Goal: Information Seeking & Learning: Learn about a topic

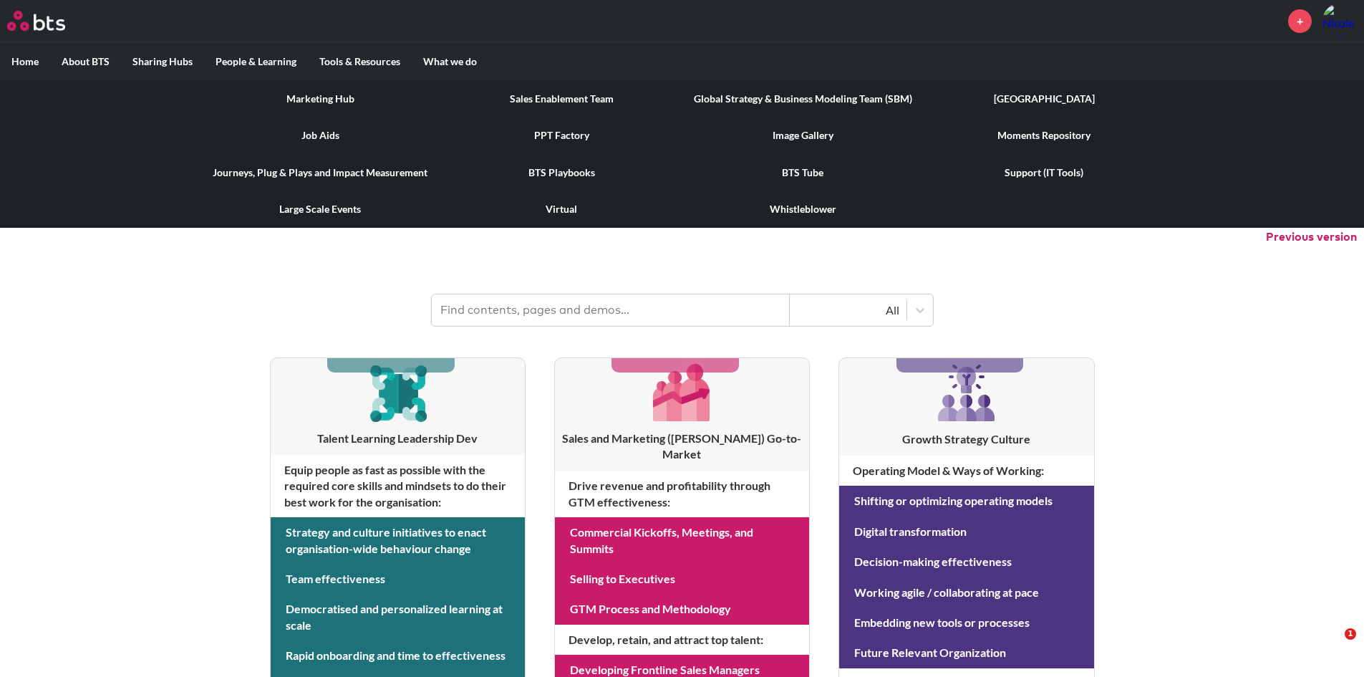
click at [319, 134] on link "Job Aids" at bounding box center [320, 135] width 241 height 37
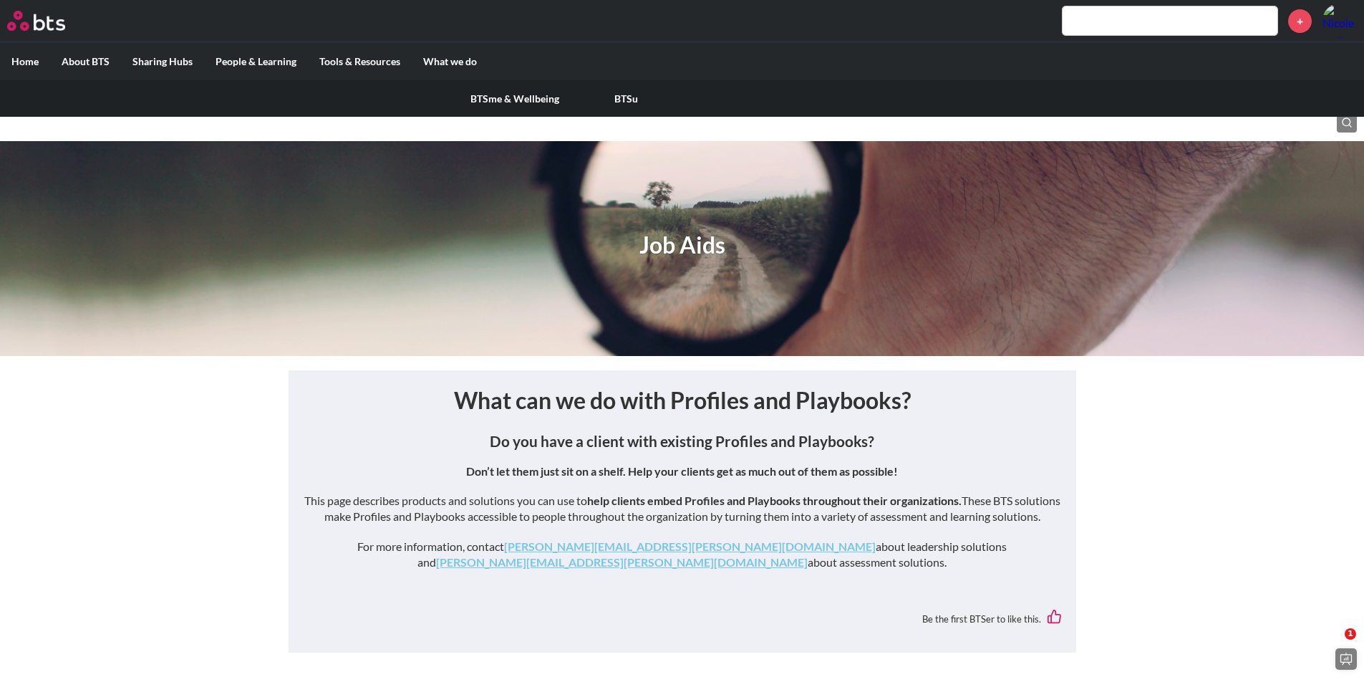
click at [269, 56] on label "People & Learning" at bounding box center [256, 61] width 104 height 37
click at [0, 0] on input "People & Learning" at bounding box center [0, 0] width 0 height 0
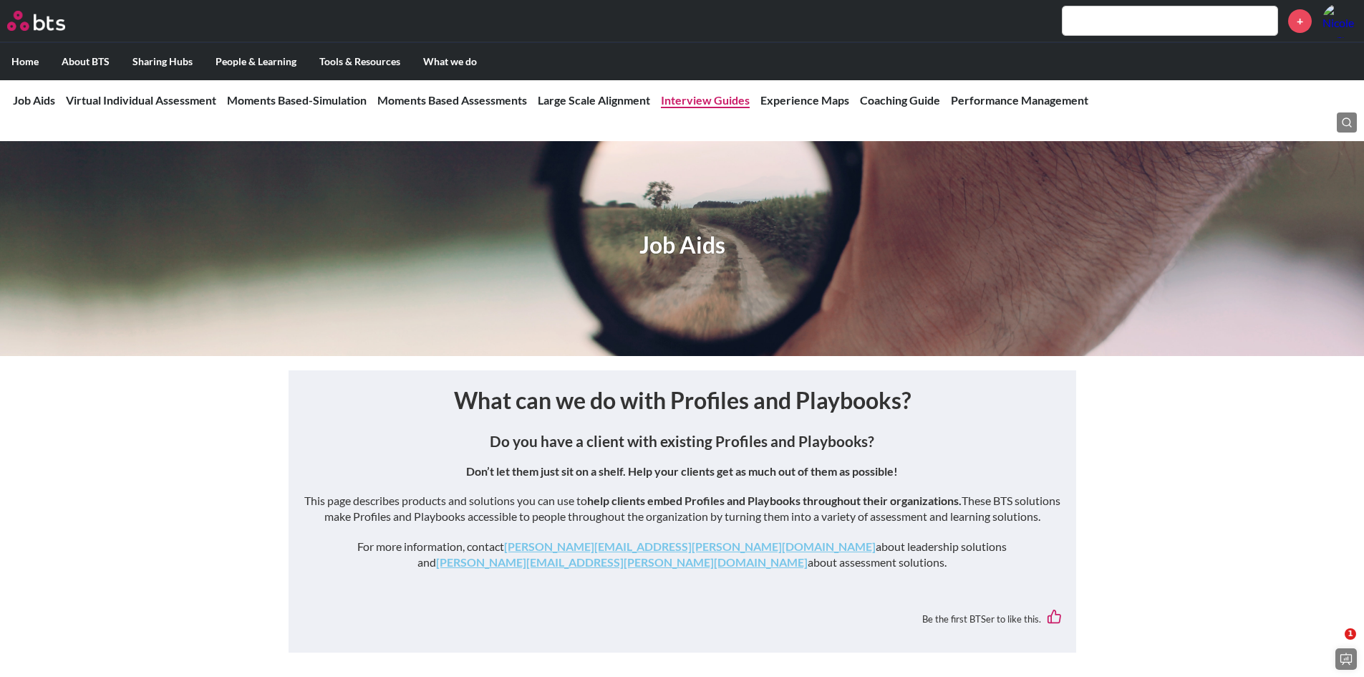
click at [735, 101] on link "Interview Guides" at bounding box center [705, 100] width 89 height 14
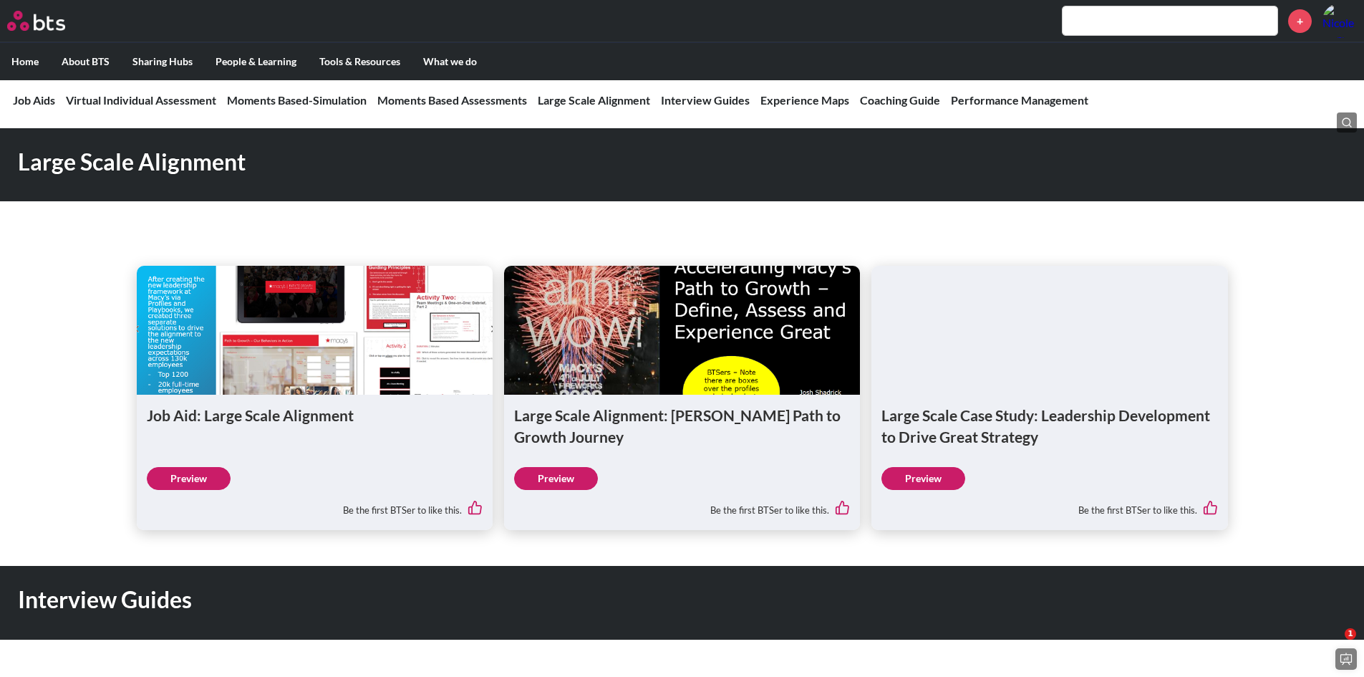
scroll to position [1661, 0]
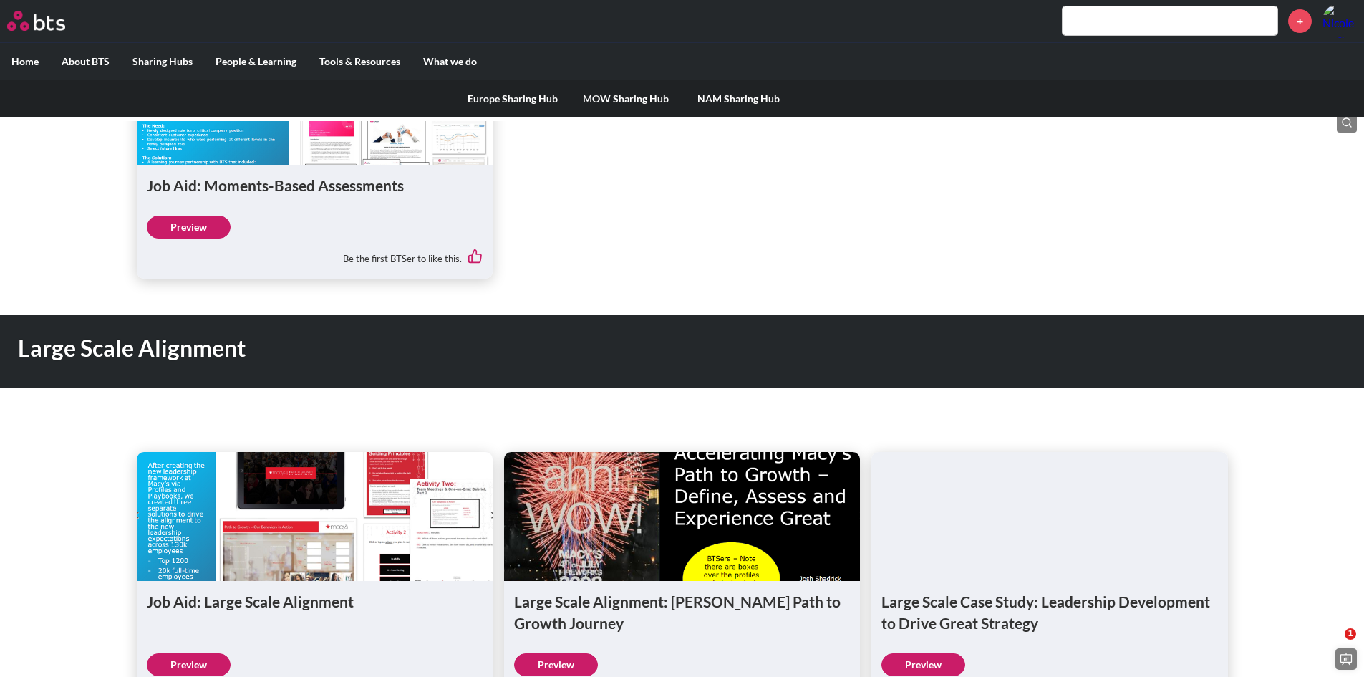
click at [150, 54] on label "Sharing Hubs" at bounding box center [162, 61] width 83 height 37
click at [0, 0] on input "Sharing Hubs" at bounding box center [0, 0] width 0 height 0
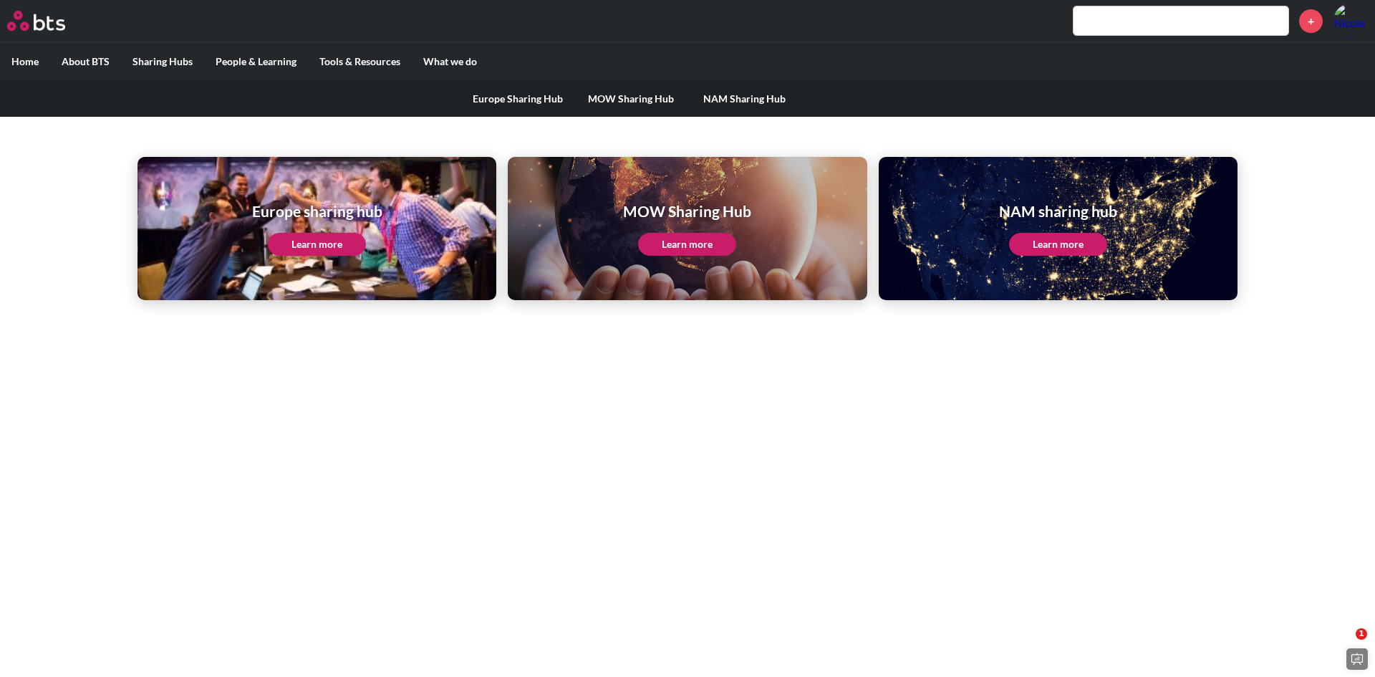
click at [758, 93] on link "NAM Sharing Hub" at bounding box center [743, 98] width 113 height 37
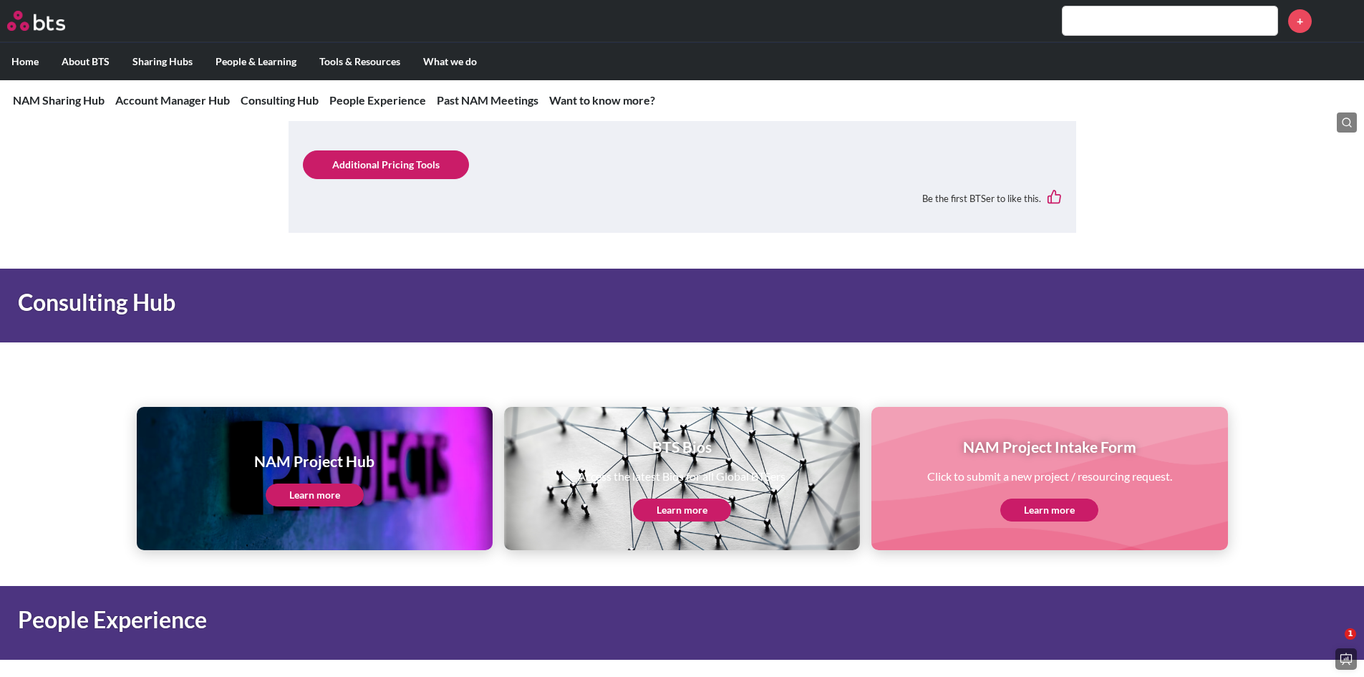
scroll to position [1432, 0]
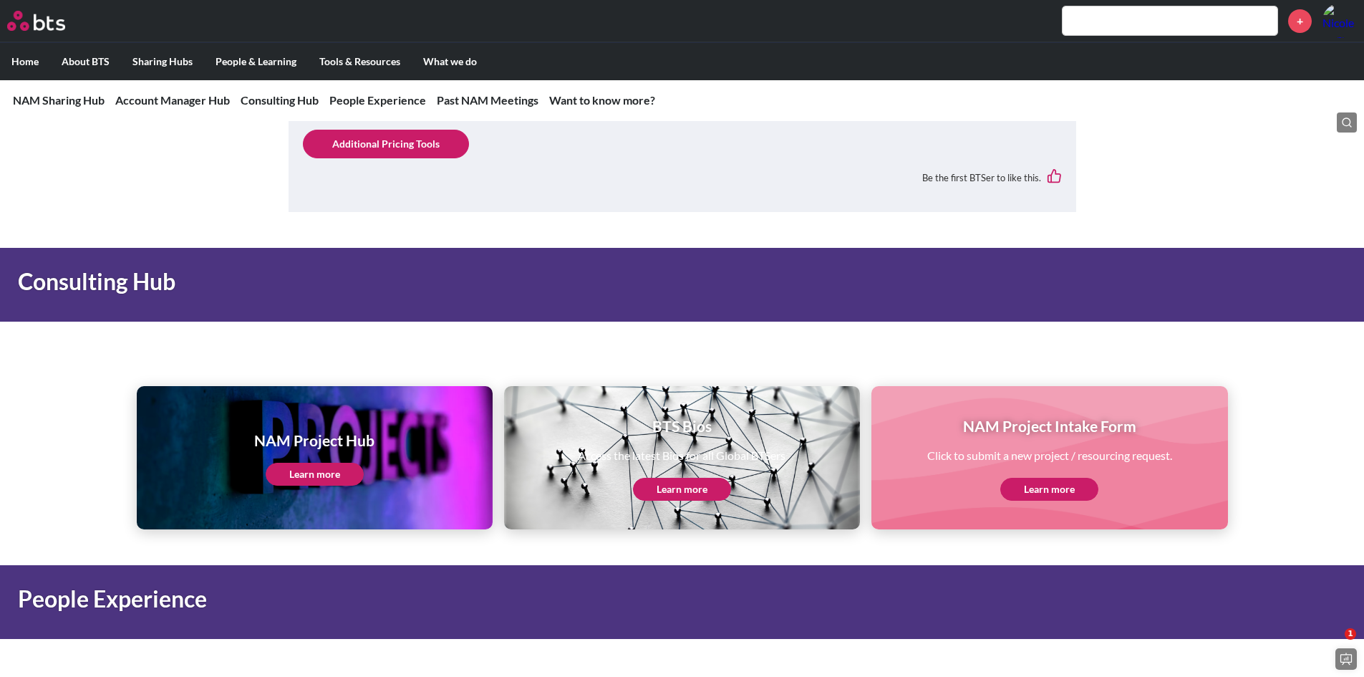
click at [321, 469] on link "Learn more" at bounding box center [315, 474] width 98 height 23
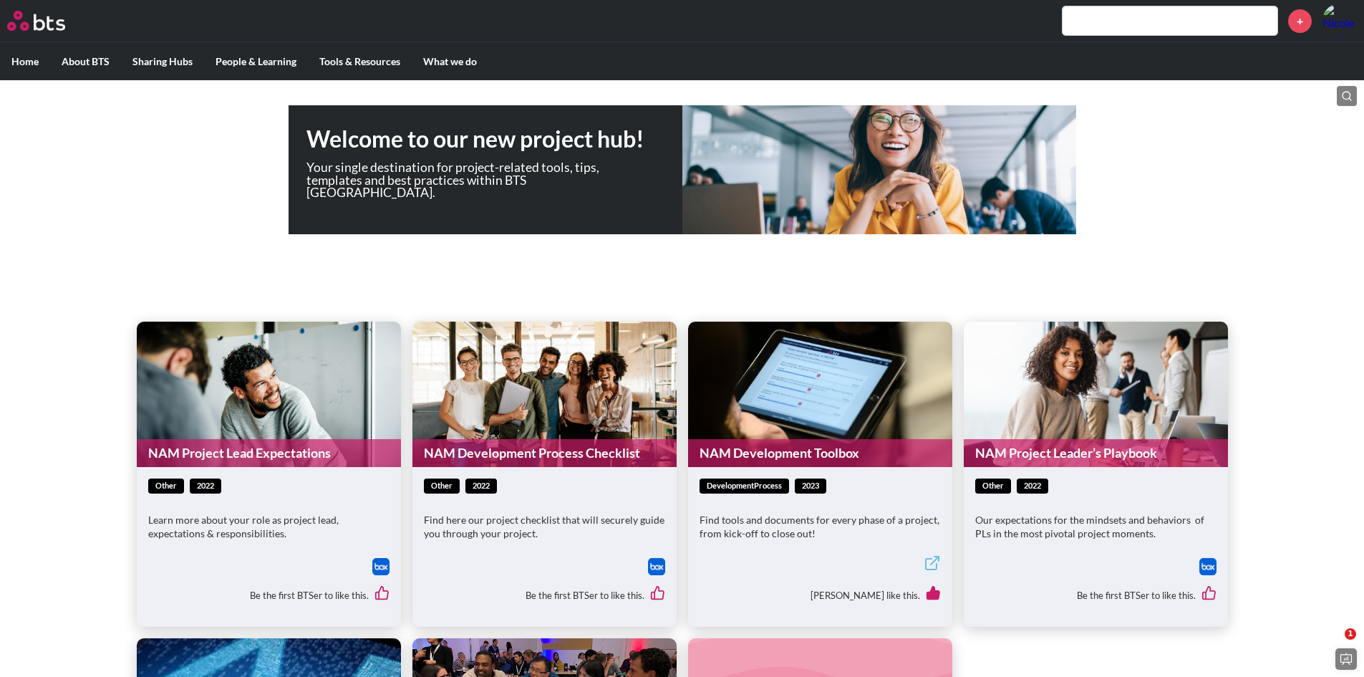
scroll to position [171, 0]
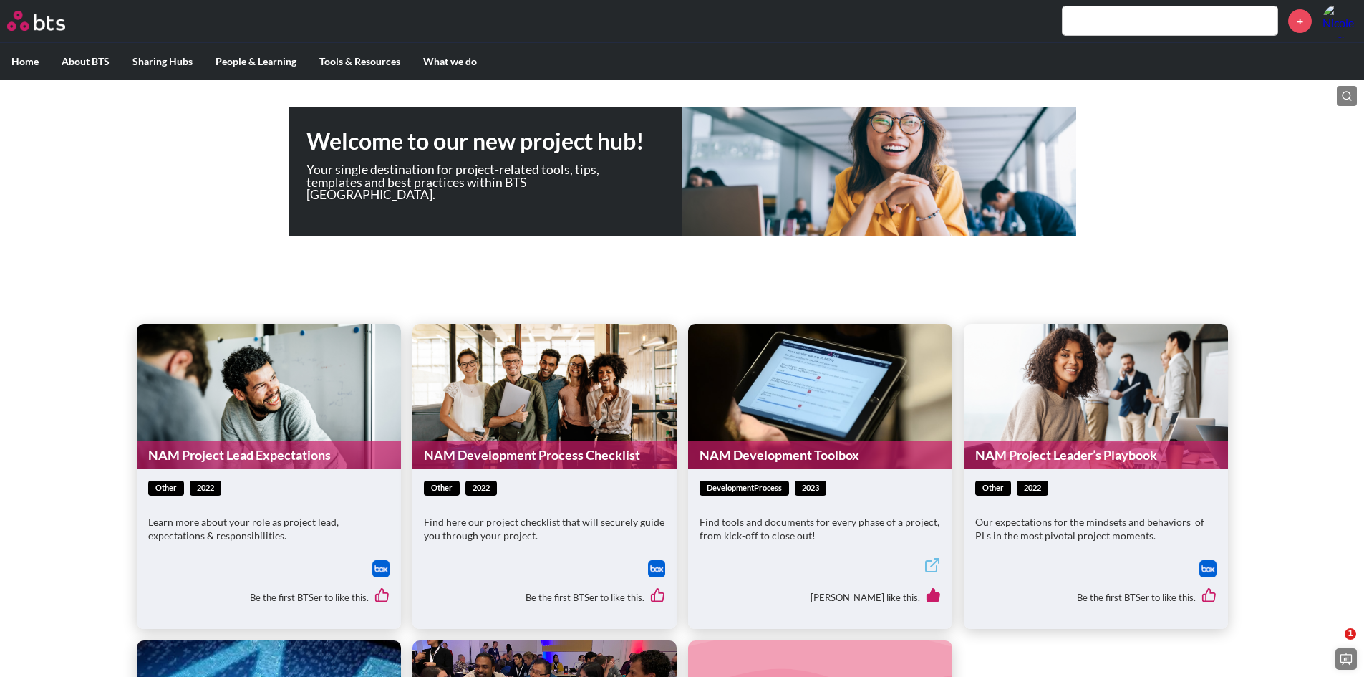
click at [238, 455] on link "NAM Project Lead Expectations" at bounding box center [269, 455] width 264 height 28
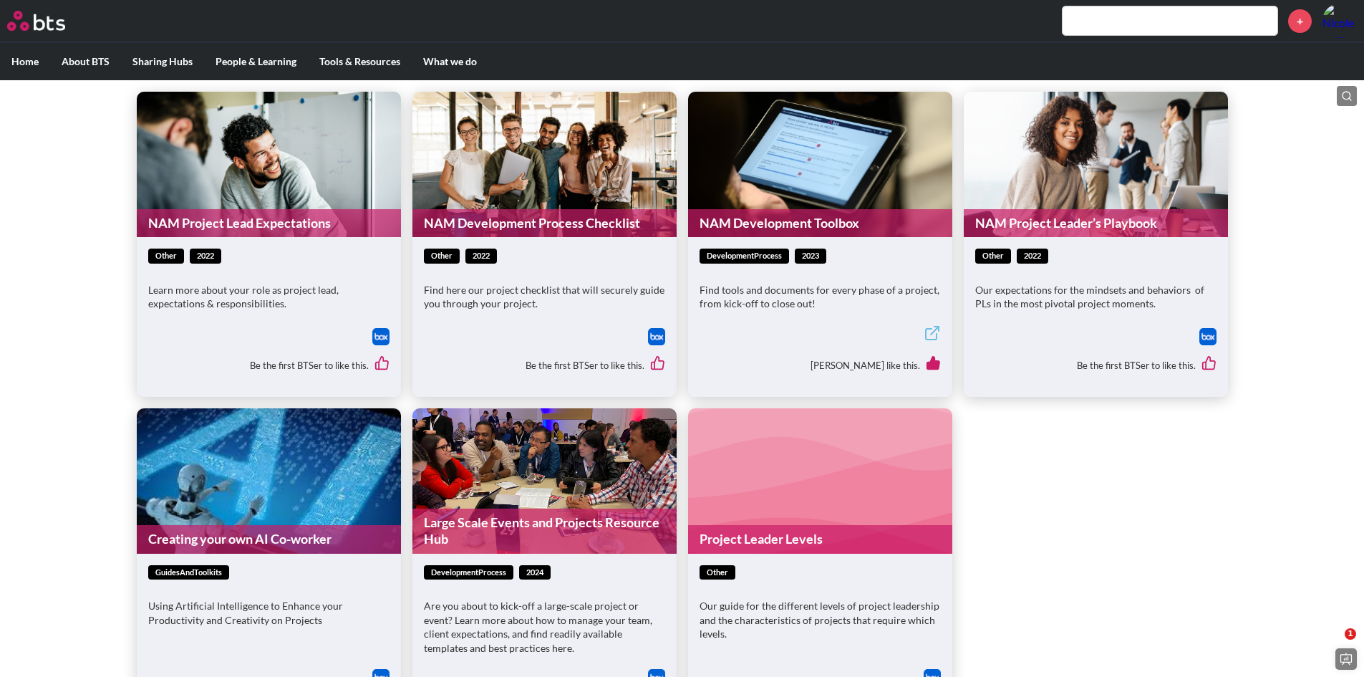
scroll to position [601, 0]
